Goal: Information Seeking & Learning: Learn about a topic

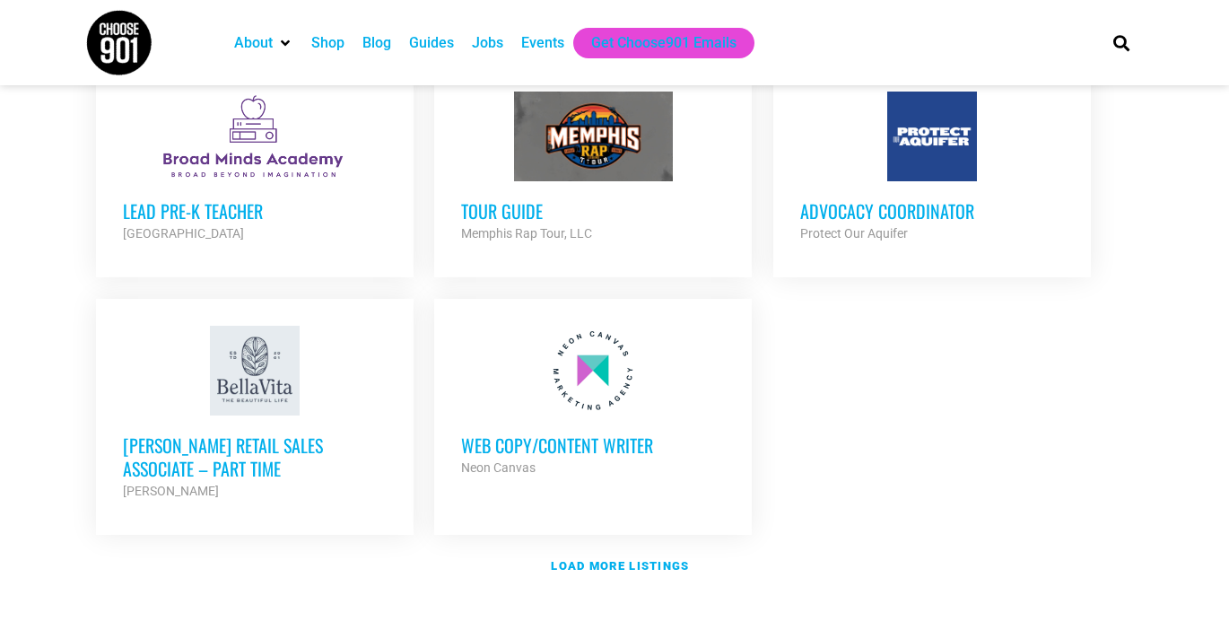
scroll to position [2064, 0]
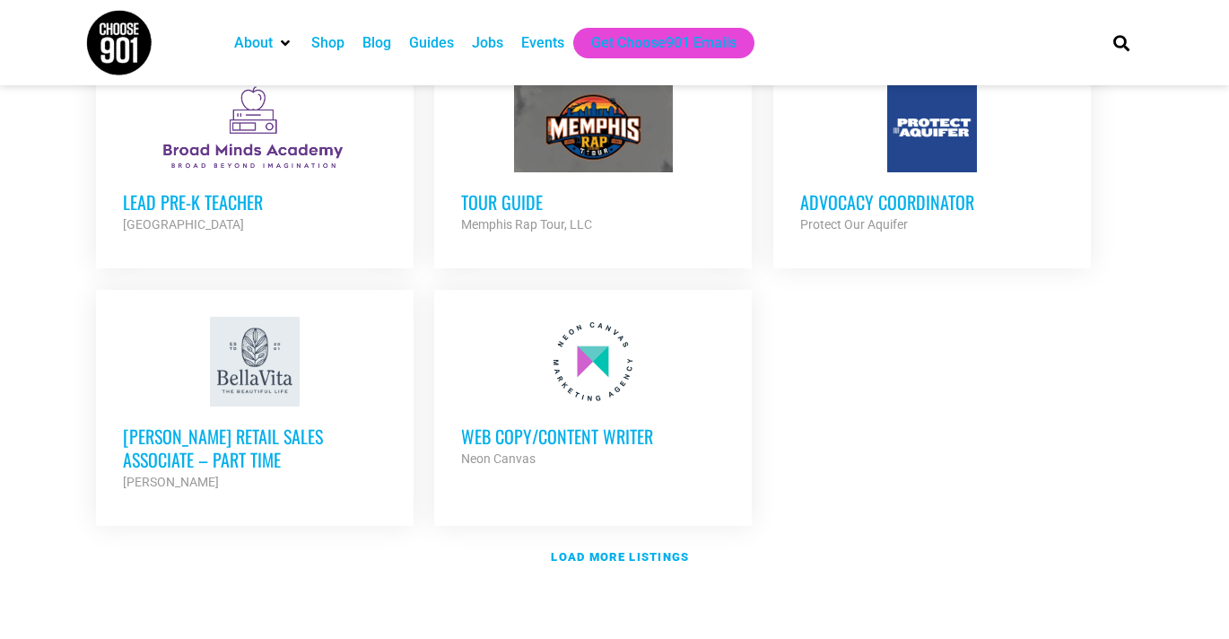
click at [548, 424] on h3 "Web Copy/Content Writer" at bounding box center [593, 435] width 264 height 23
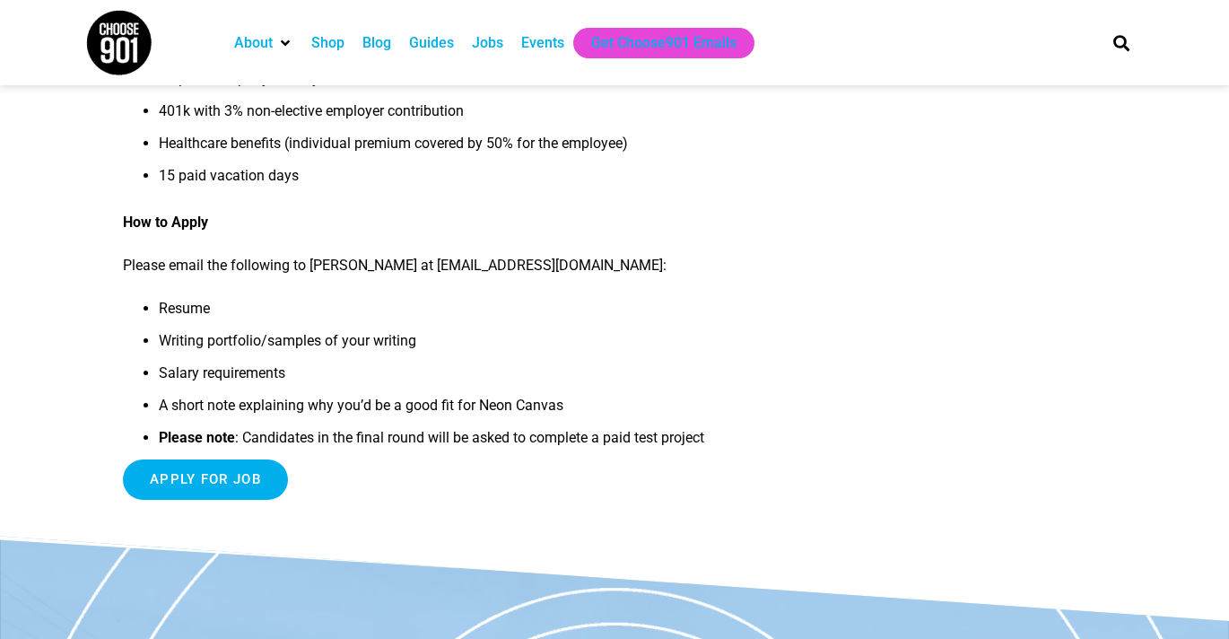
scroll to position [1736, 0]
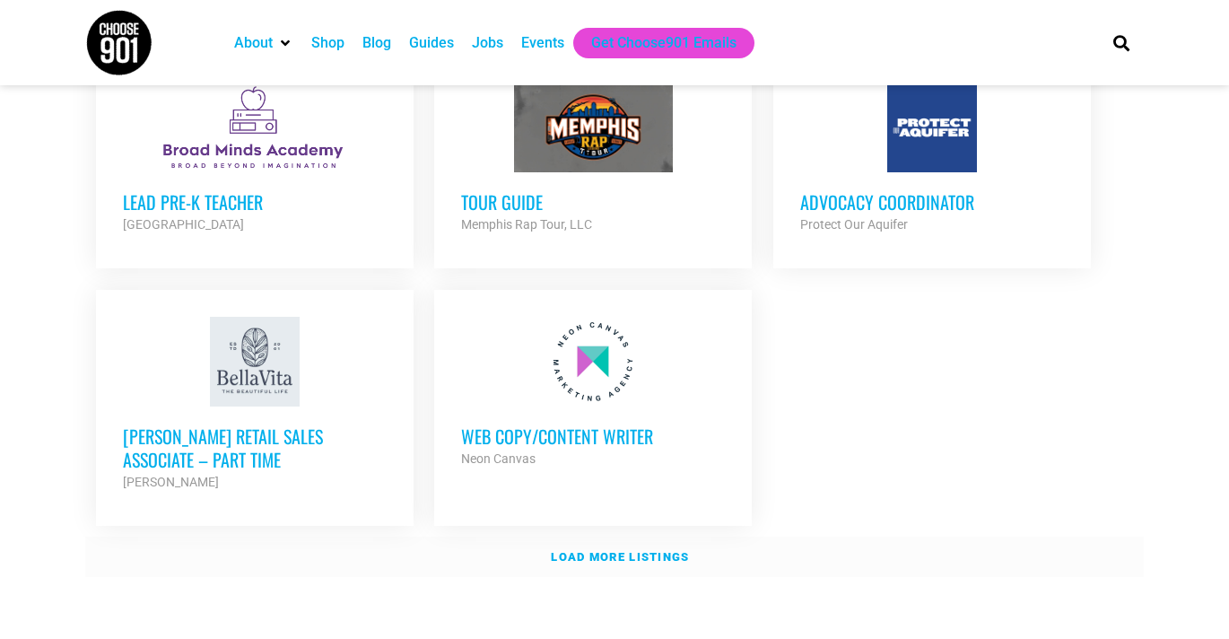
scroll to position [2135, 0]
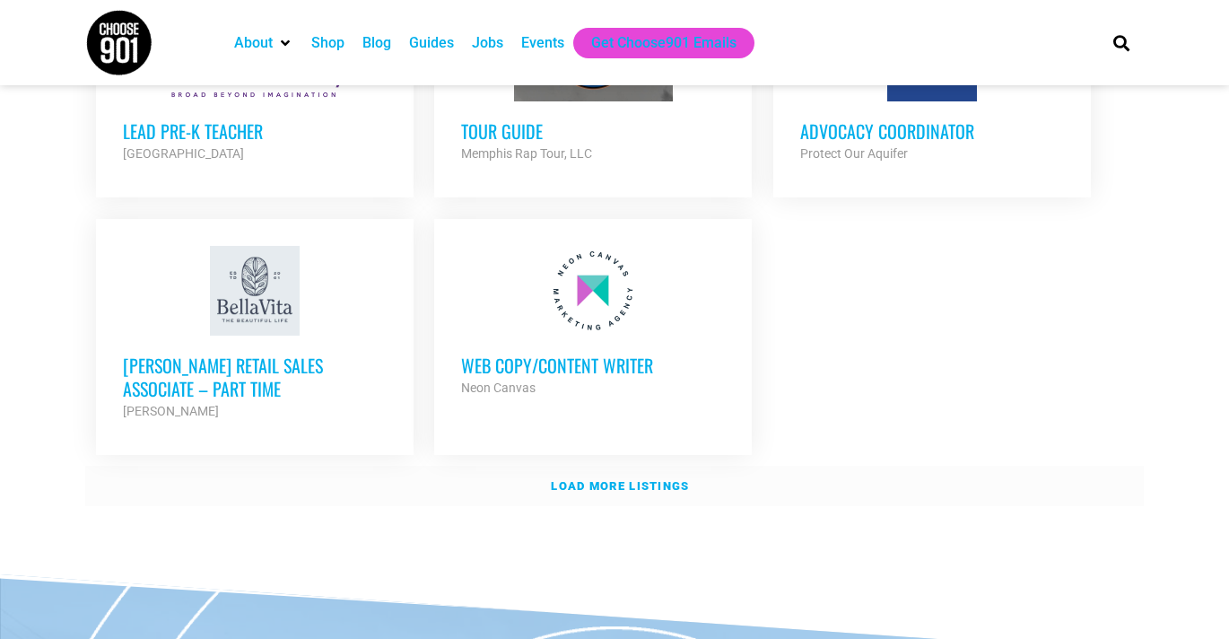
click at [610, 479] on strong "Load more listings" at bounding box center [620, 485] width 138 height 13
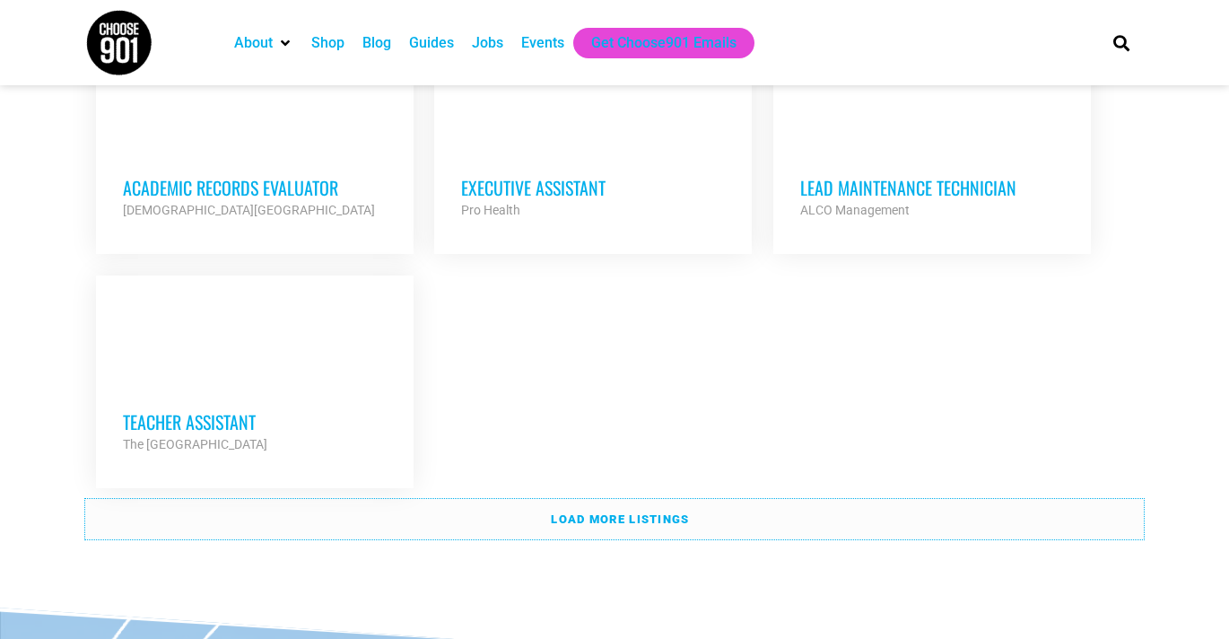
scroll to position [3894, 0]
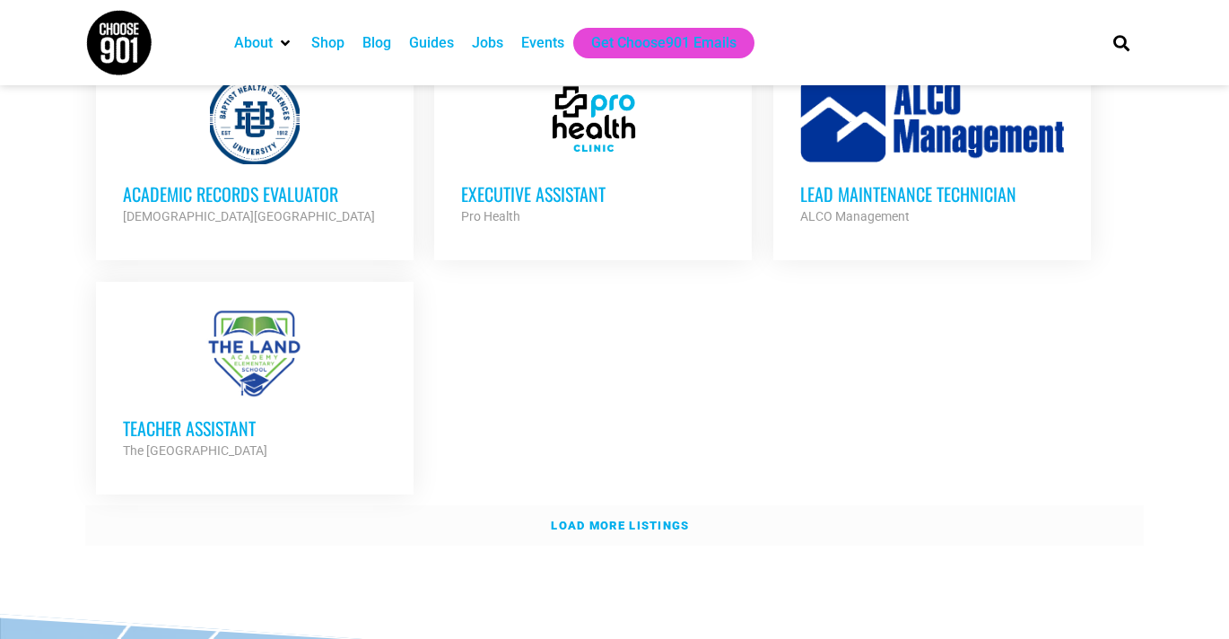
click at [590, 519] on strong "Load more listings" at bounding box center [620, 525] width 138 height 13
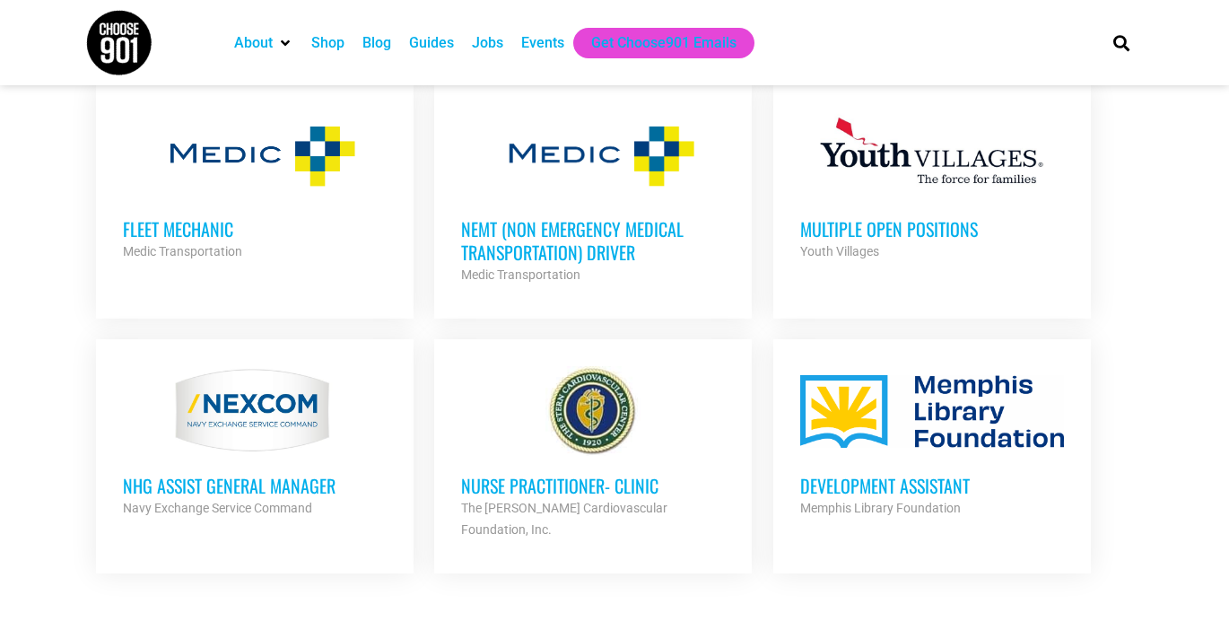
scroll to position [4857, 0]
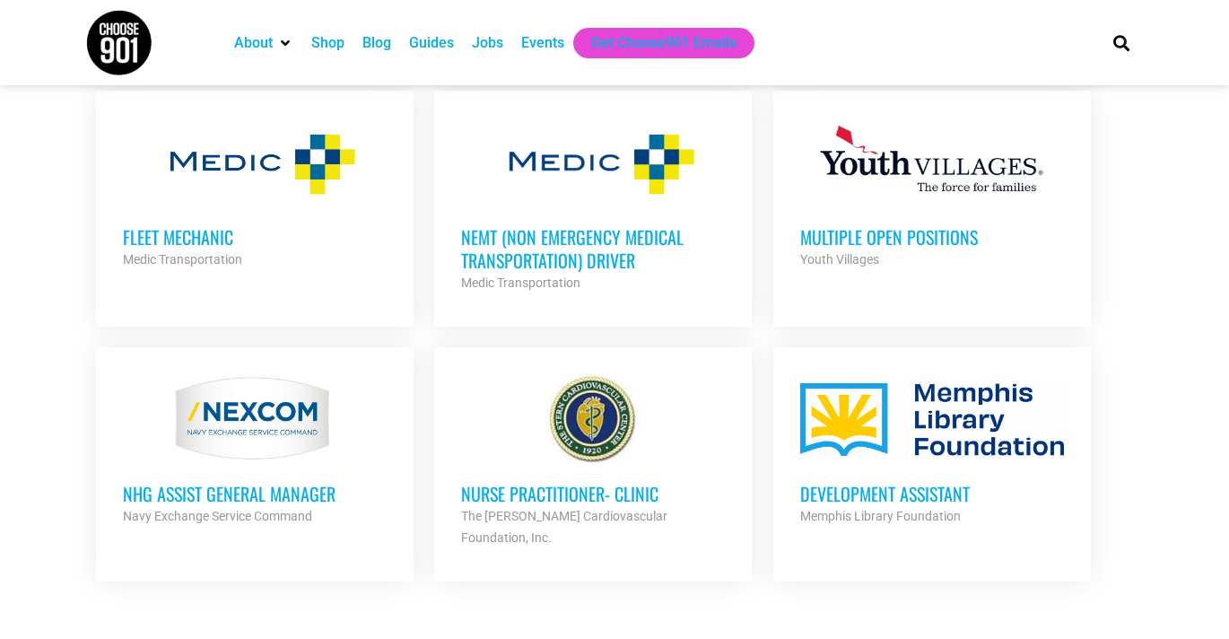
click at [922, 482] on h3 "Development Assistant" at bounding box center [932, 493] width 264 height 23
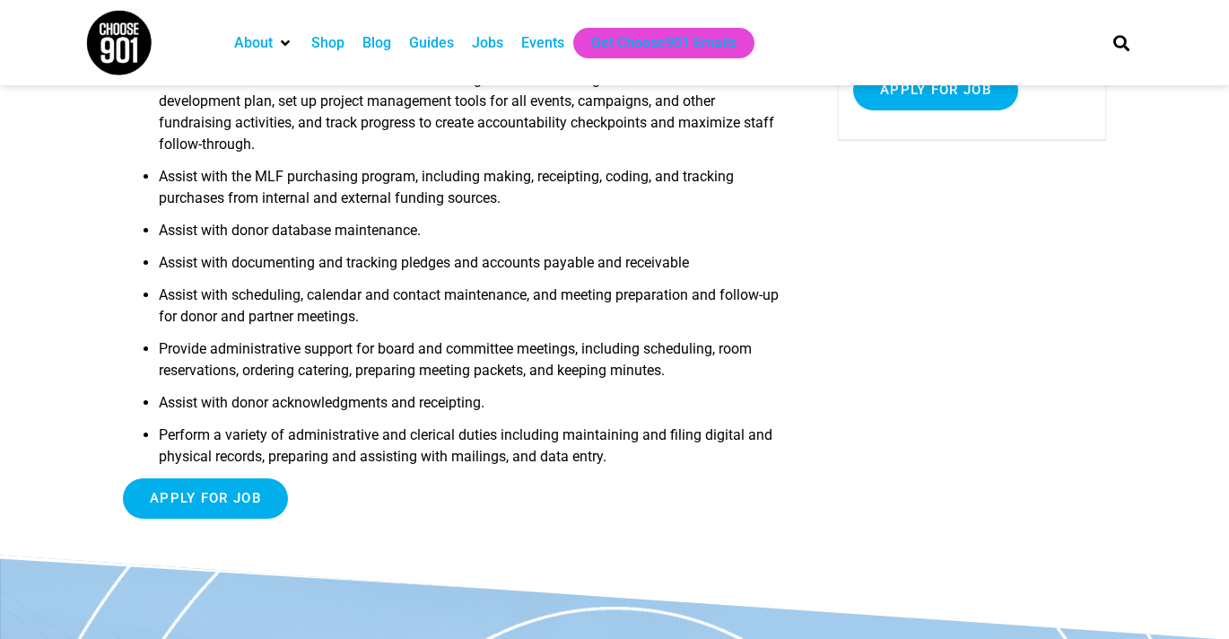
scroll to position [404, 0]
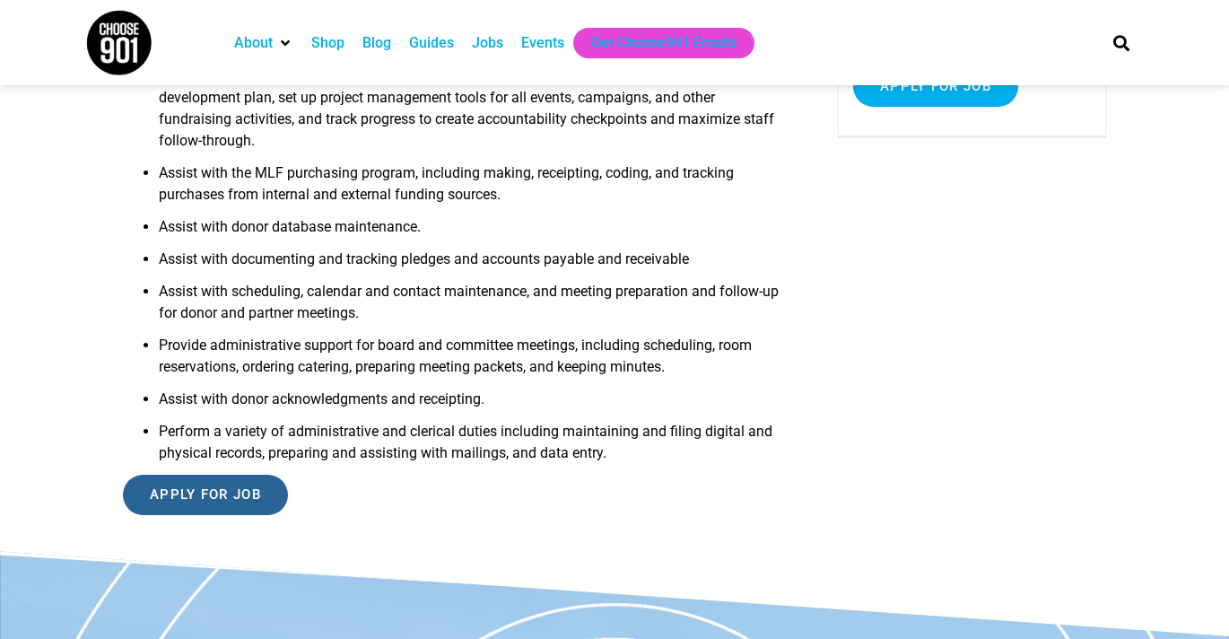
click at [214, 496] on input "Apply for job" at bounding box center [205, 495] width 165 height 40
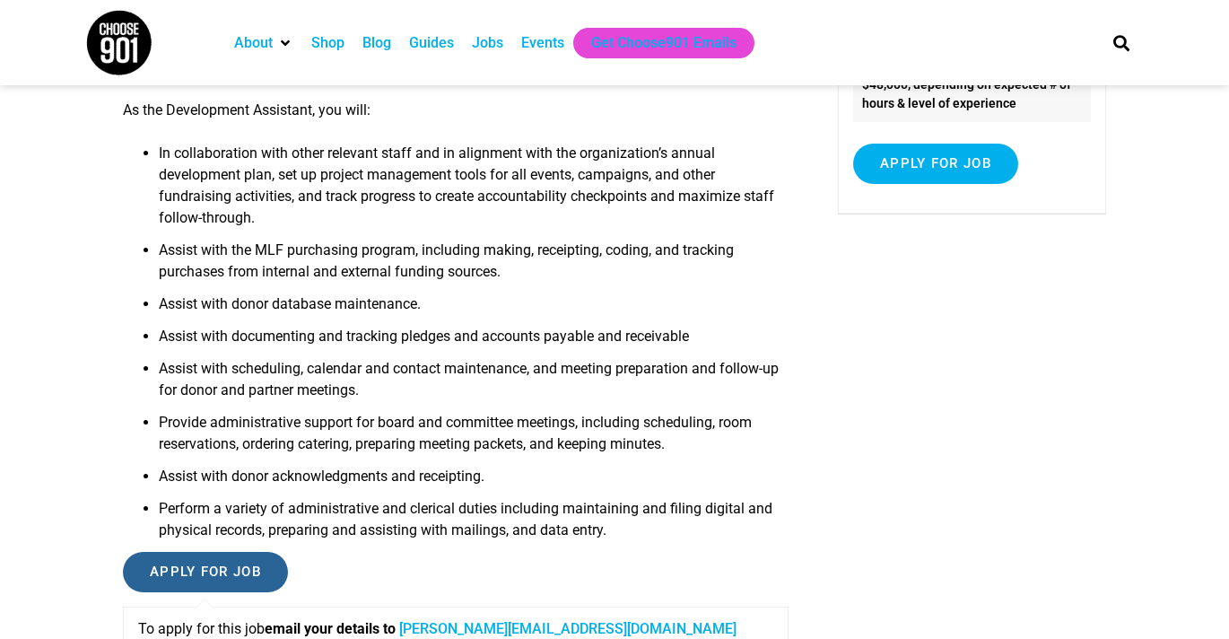
scroll to position [0, 0]
